Goal: Task Accomplishment & Management: Manage account settings

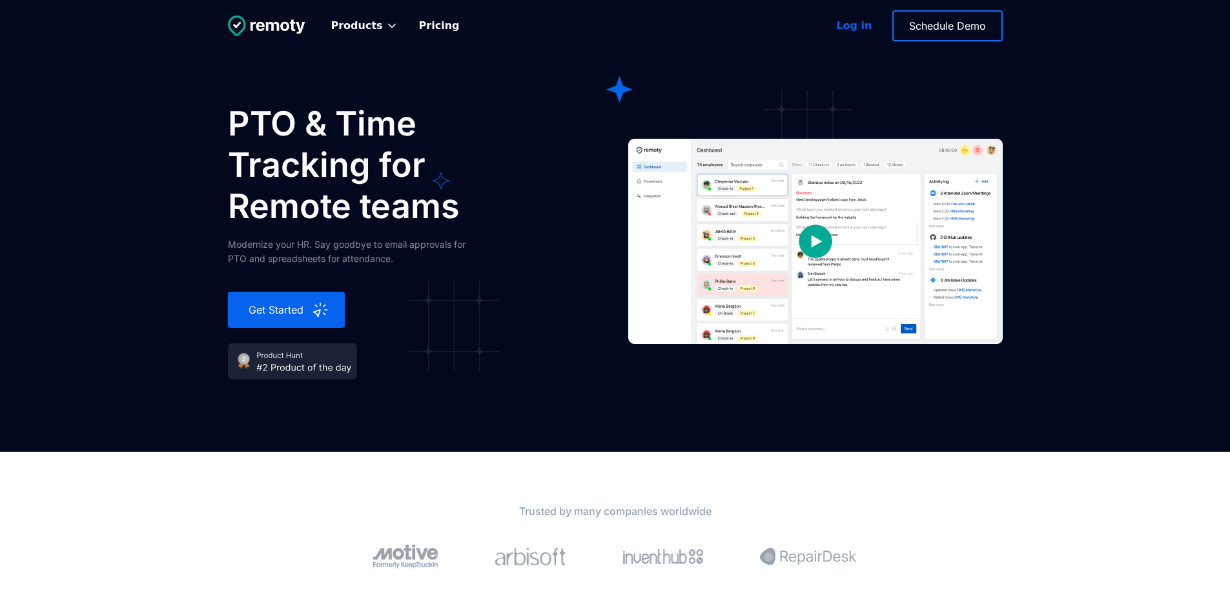
click at [862, 19] on div "Log in" at bounding box center [854, 26] width 36 height 16
